Goal: Task Accomplishment & Management: Complete application form

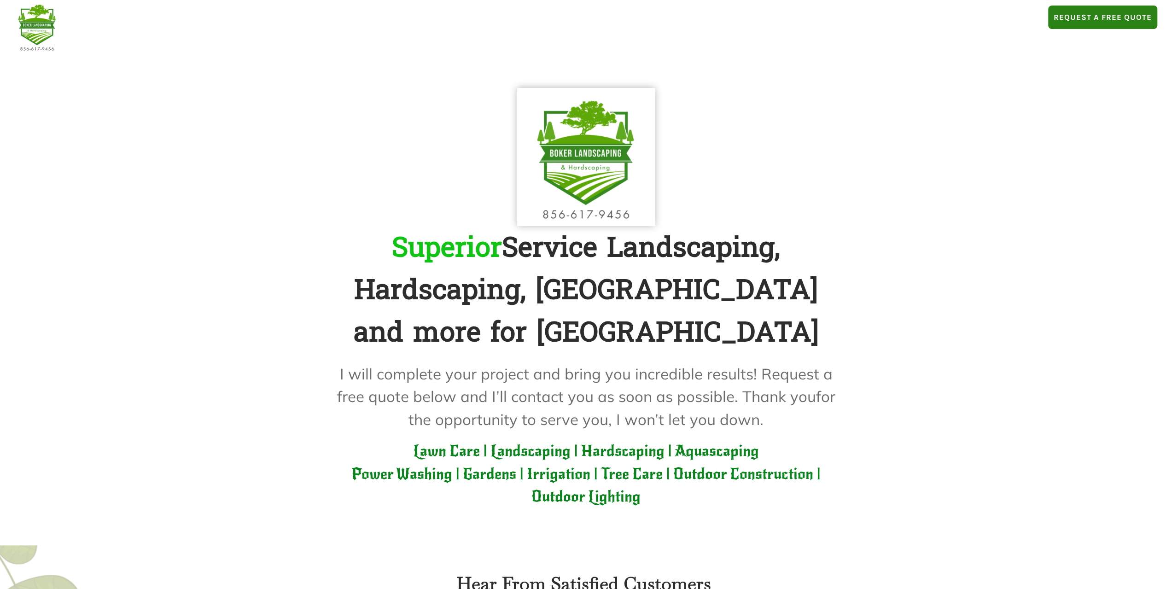
click at [1075, 21] on span "Request A Free Quote" at bounding box center [1103, 16] width 98 height 9
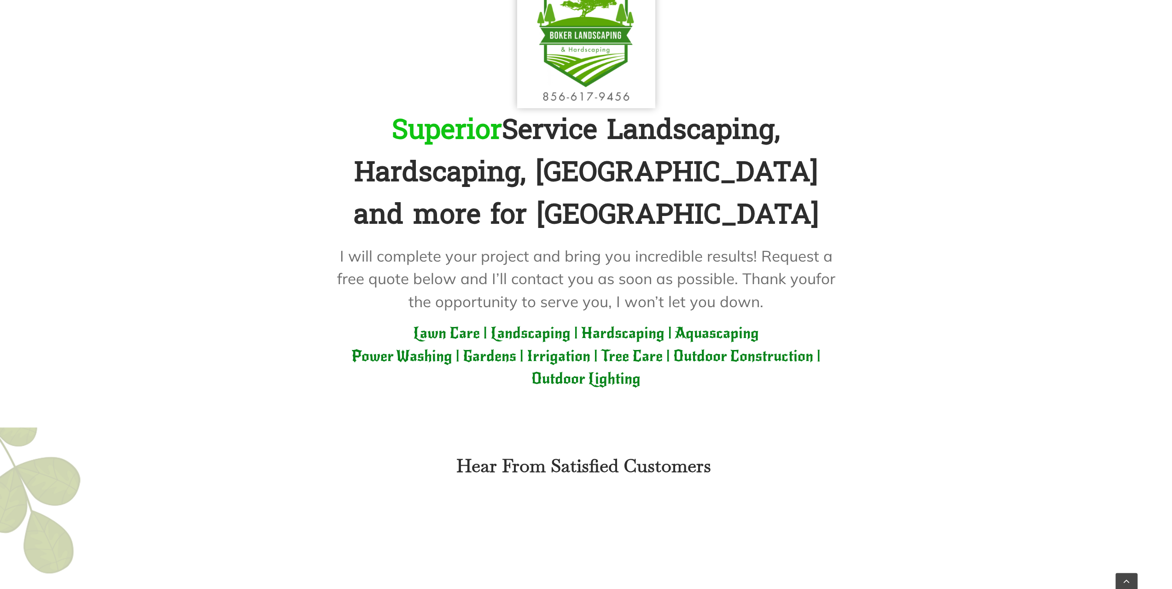
scroll to position [1244, 0]
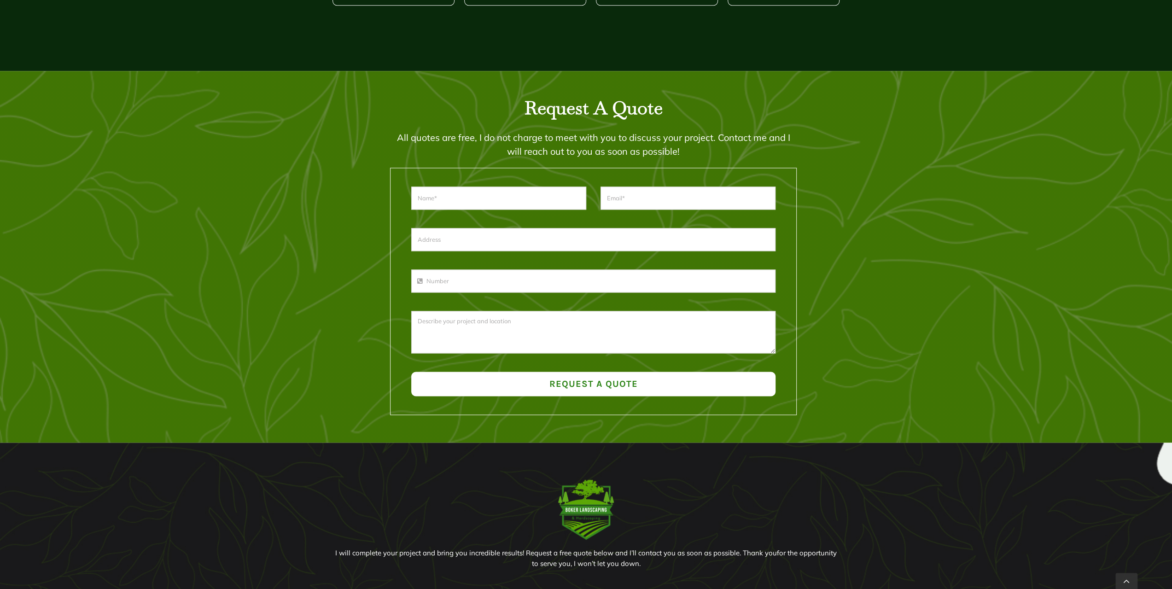
click at [557, 202] on input "text" at bounding box center [498, 198] width 175 height 23
type input "D"
type input "[PERSON_NAME]"
type input "[EMAIL_ADDRESS][PERSON_NAME][DOMAIN_NAME]"
type input "[STREET_ADDRESS][PERSON_NAME]"
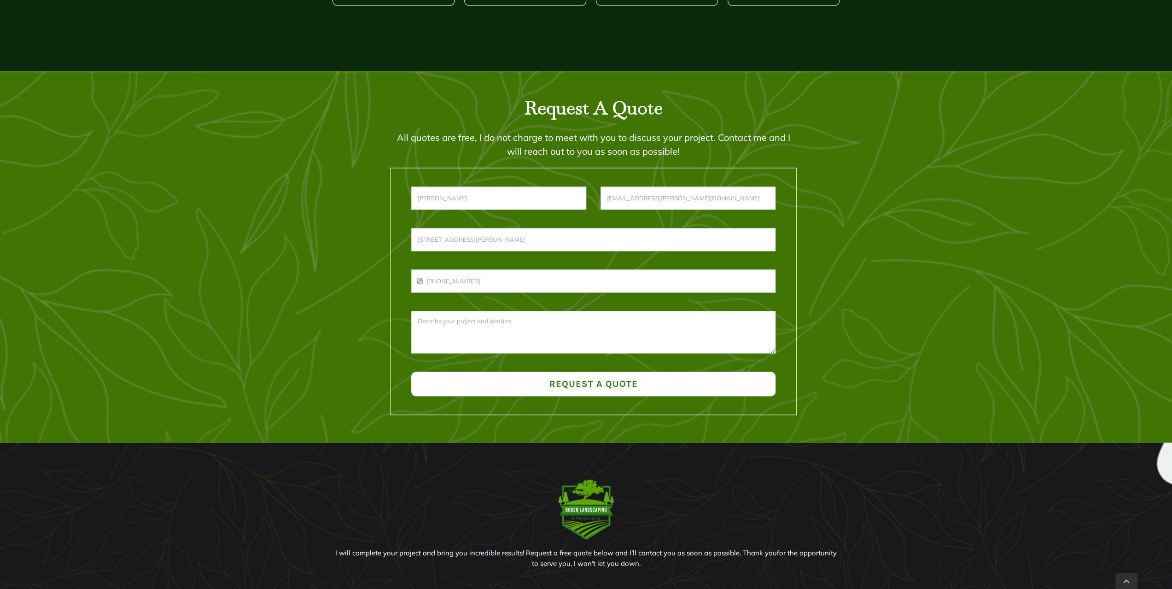
type input "[PHONE_NUMBER]"
click at [647, 326] on textarea at bounding box center [593, 332] width 364 height 42
click at [540, 329] on textarea "To enrich screen reader interactions, please activate Accessibility in Grammarl…" at bounding box center [593, 332] width 364 height 42
paste textarea "The grass needs to be cut, vines removed from the side of the house and the bac…"
click at [497, 328] on textarea "The grass needs to be cut, vines removed from the side of the house and the bac…" at bounding box center [593, 332] width 364 height 42
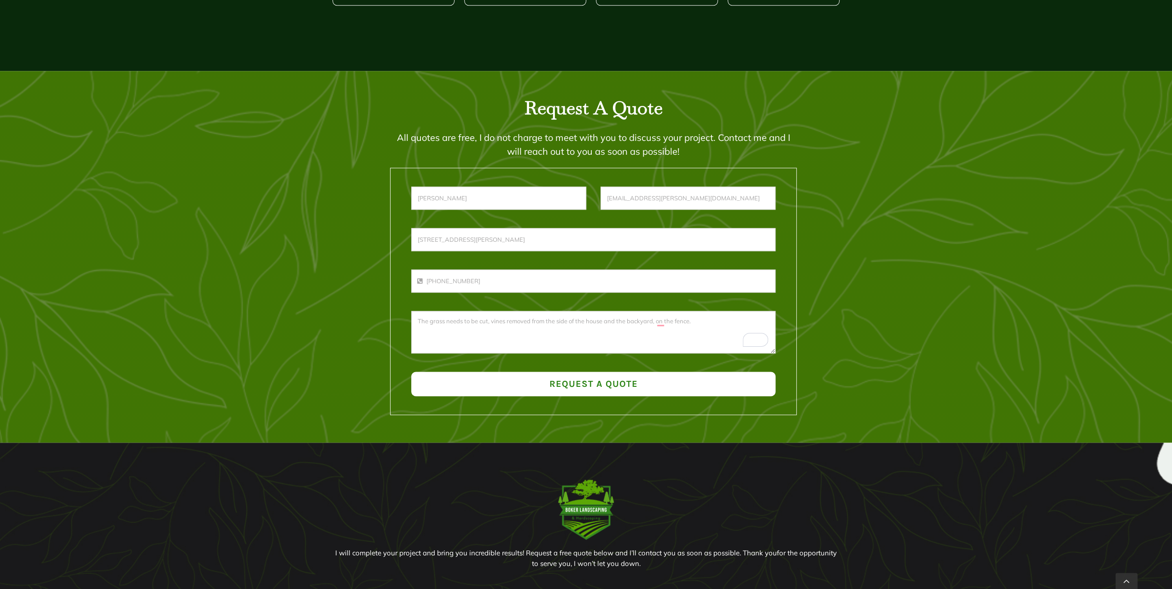
click at [640, 341] on textarea "The grass needs to be cut, vines removed from the side of the house and the bac…" at bounding box center [593, 332] width 364 height 42
click at [699, 321] on textarea "The grass needs to be cut, vines removed from the side of the house and the bac…" at bounding box center [593, 332] width 364 height 42
click at [703, 321] on textarea "The grass needs to be cut, vines removed from the side of the house and the bac…" at bounding box center [593, 332] width 364 height 42
type textarea "The grass needs to be cut, vines removed from the side of the house and the bac…"
click at [617, 389] on span "Request a Quote" at bounding box center [593, 384] width 88 height 11
